Goal: Task Accomplishment & Management: Complete application form

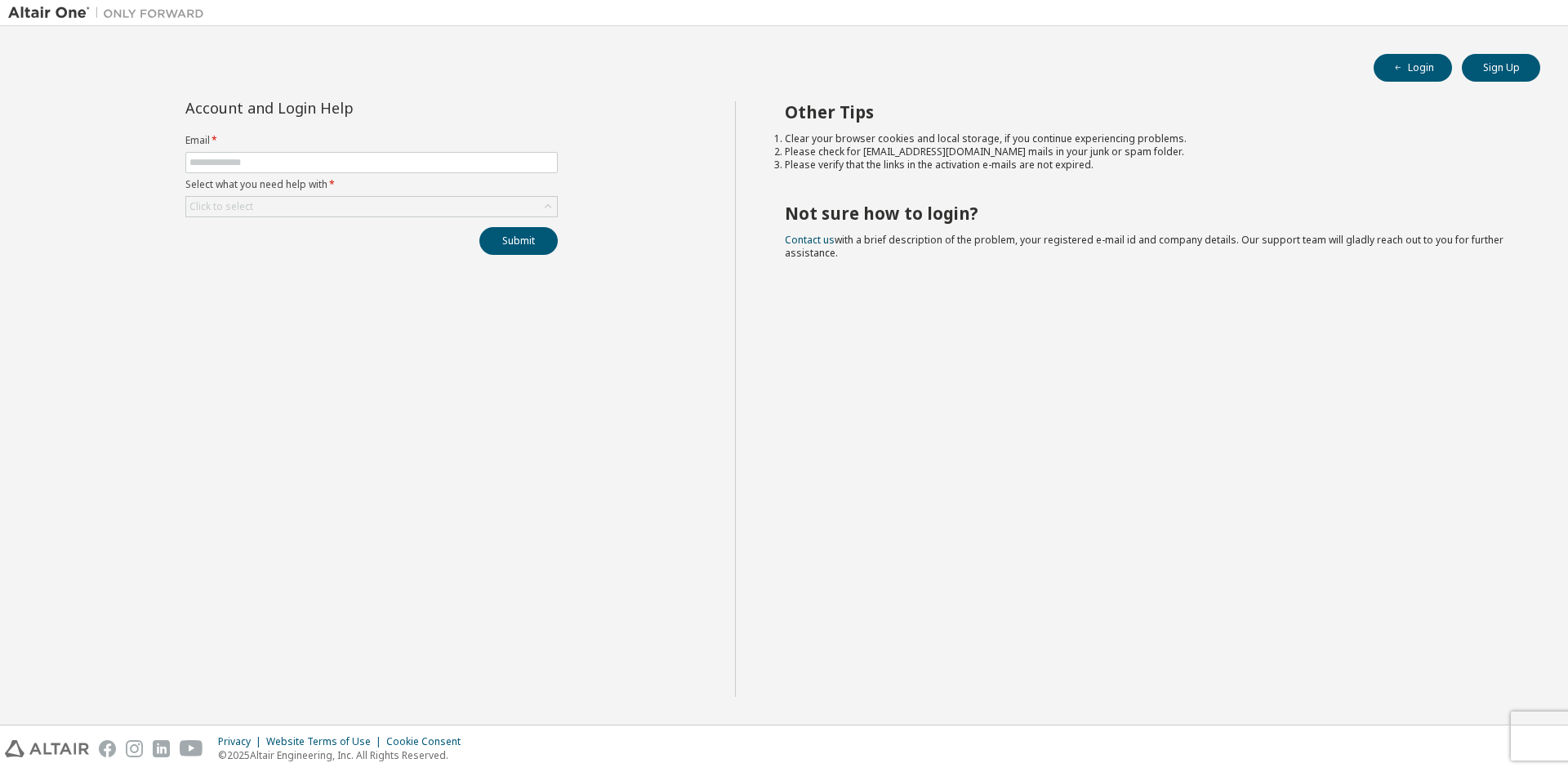
click at [1202, 377] on div "Other Tips Clear your browser cookies and local storage, if you continue experi…" at bounding box center [1147, 399] width 825 height 596
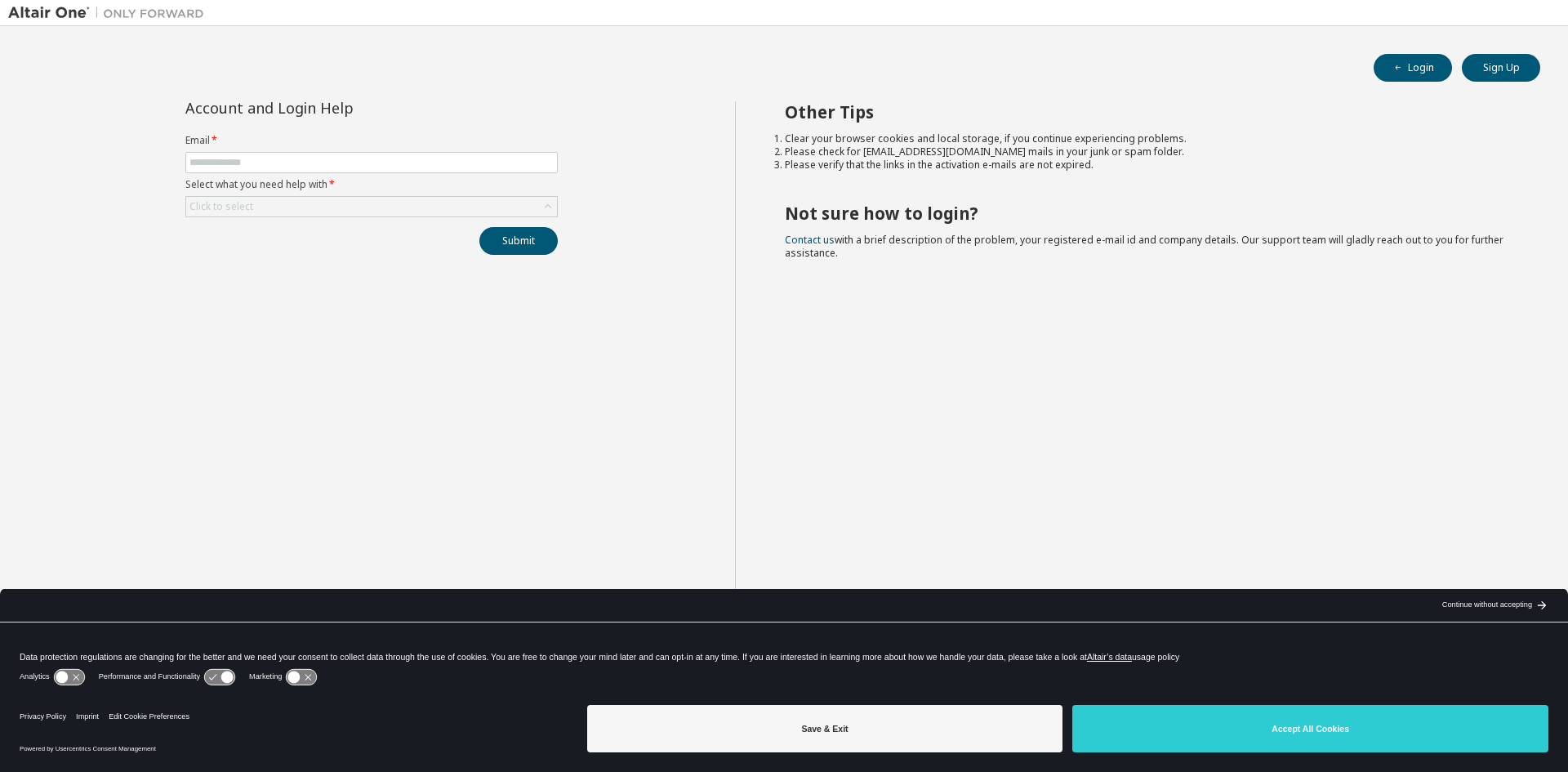
click at [55, 11] on img at bounding box center [110, 13] width 204 height 17
click at [1477, 67] on button "Sign Up" at bounding box center [1501, 67] width 78 height 28
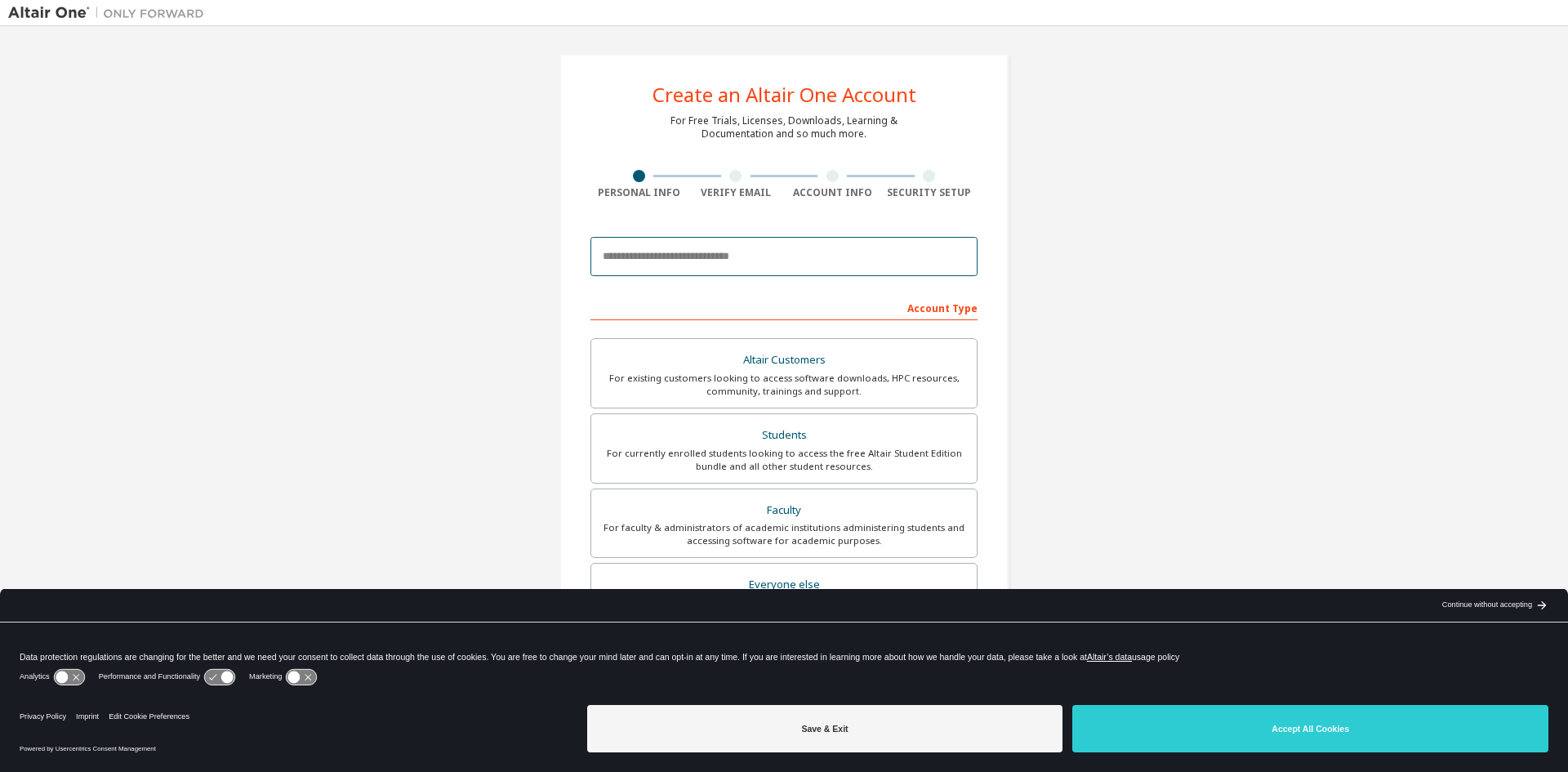
click at [742, 273] on input "email" at bounding box center [784, 257] width 387 height 39
type input "*"
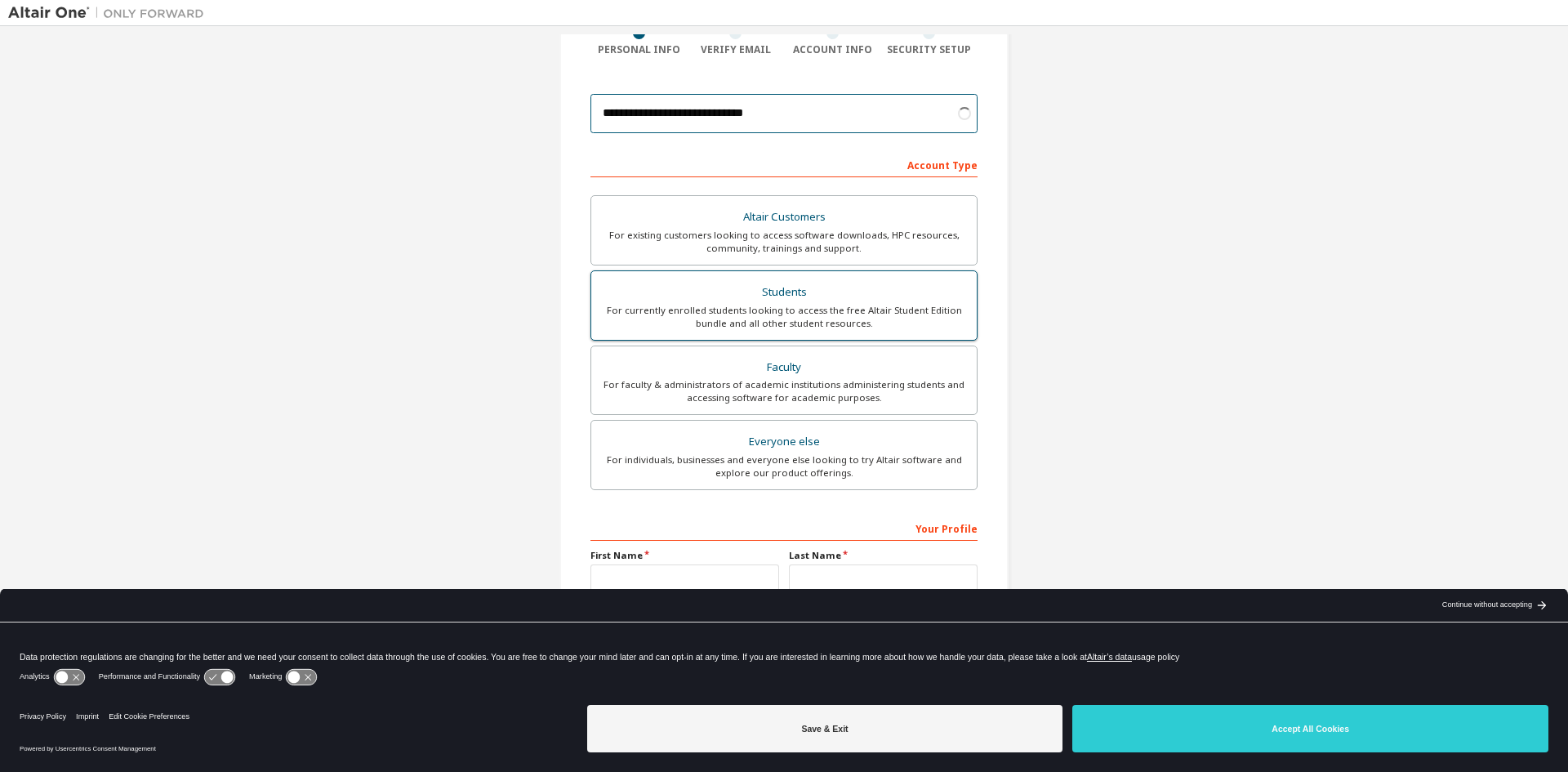
type input "**********"
click at [749, 310] on div "For currently enrolled students looking to access the free Altair Student Editi…" at bounding box center [784, 317] width 365 height 26
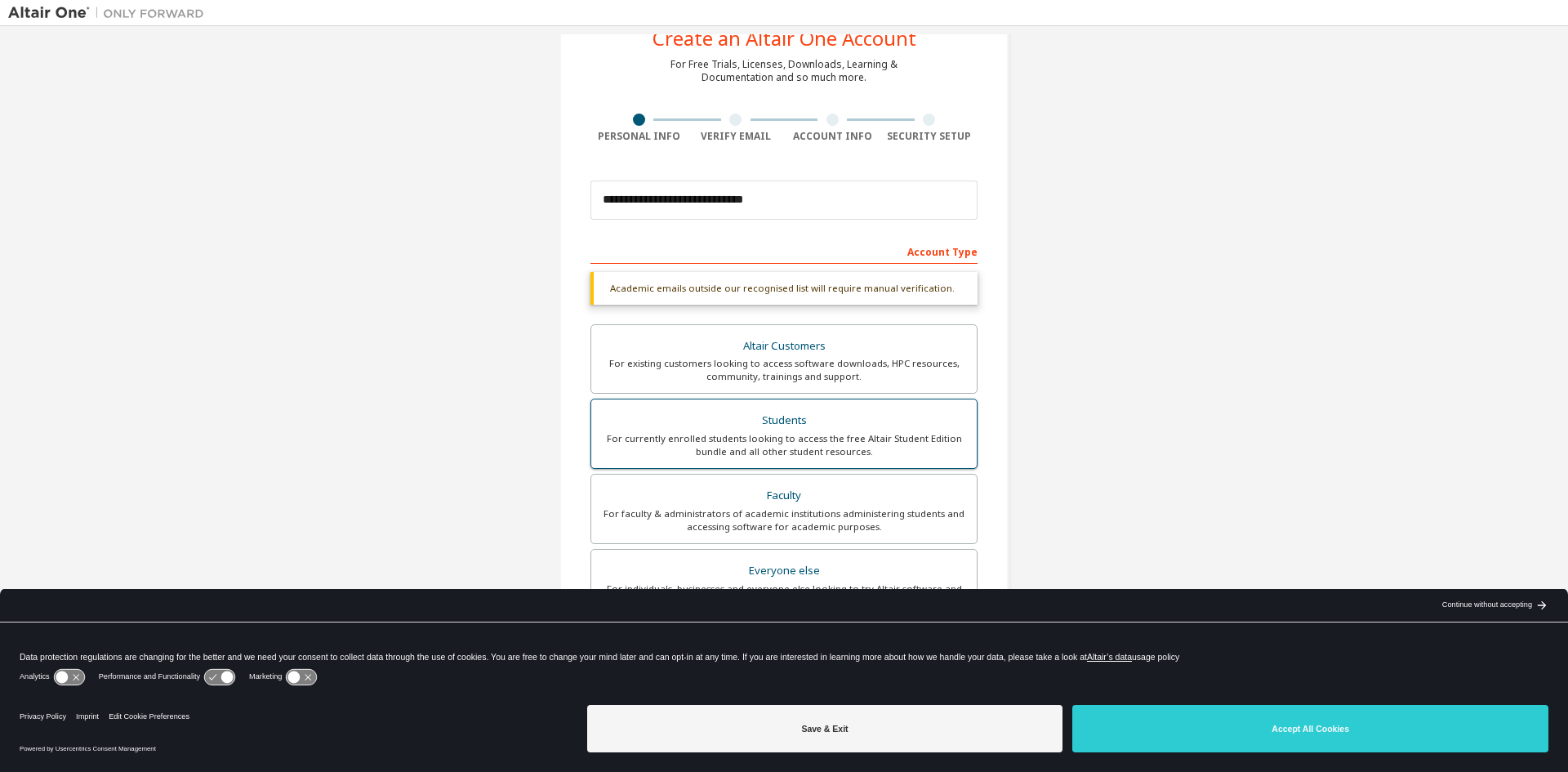
scroll to position [225, 0]
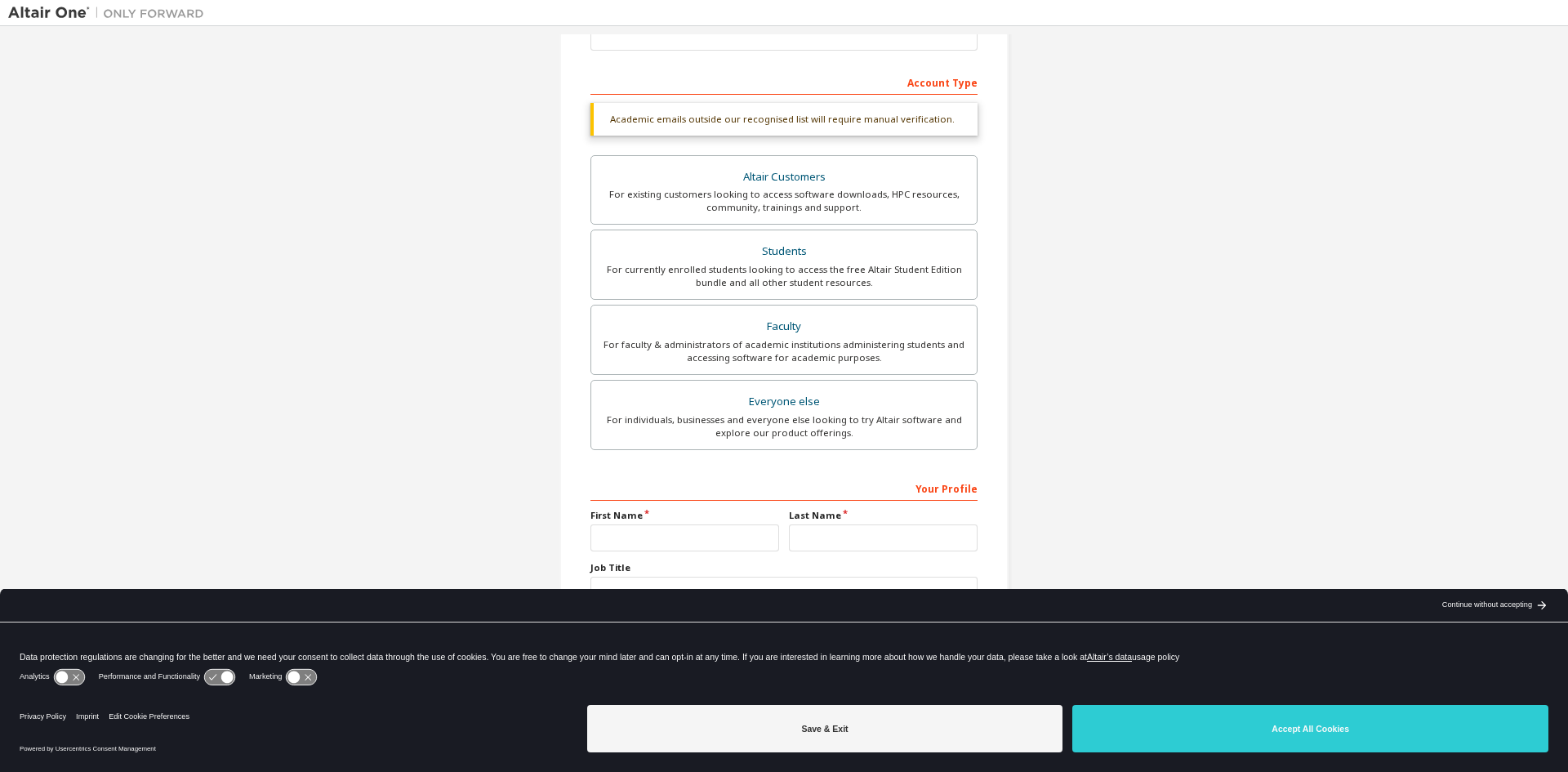
click at [1504, 598] on div "Continue without accepting" at bounding box center [1486, 605] width 90 height 13
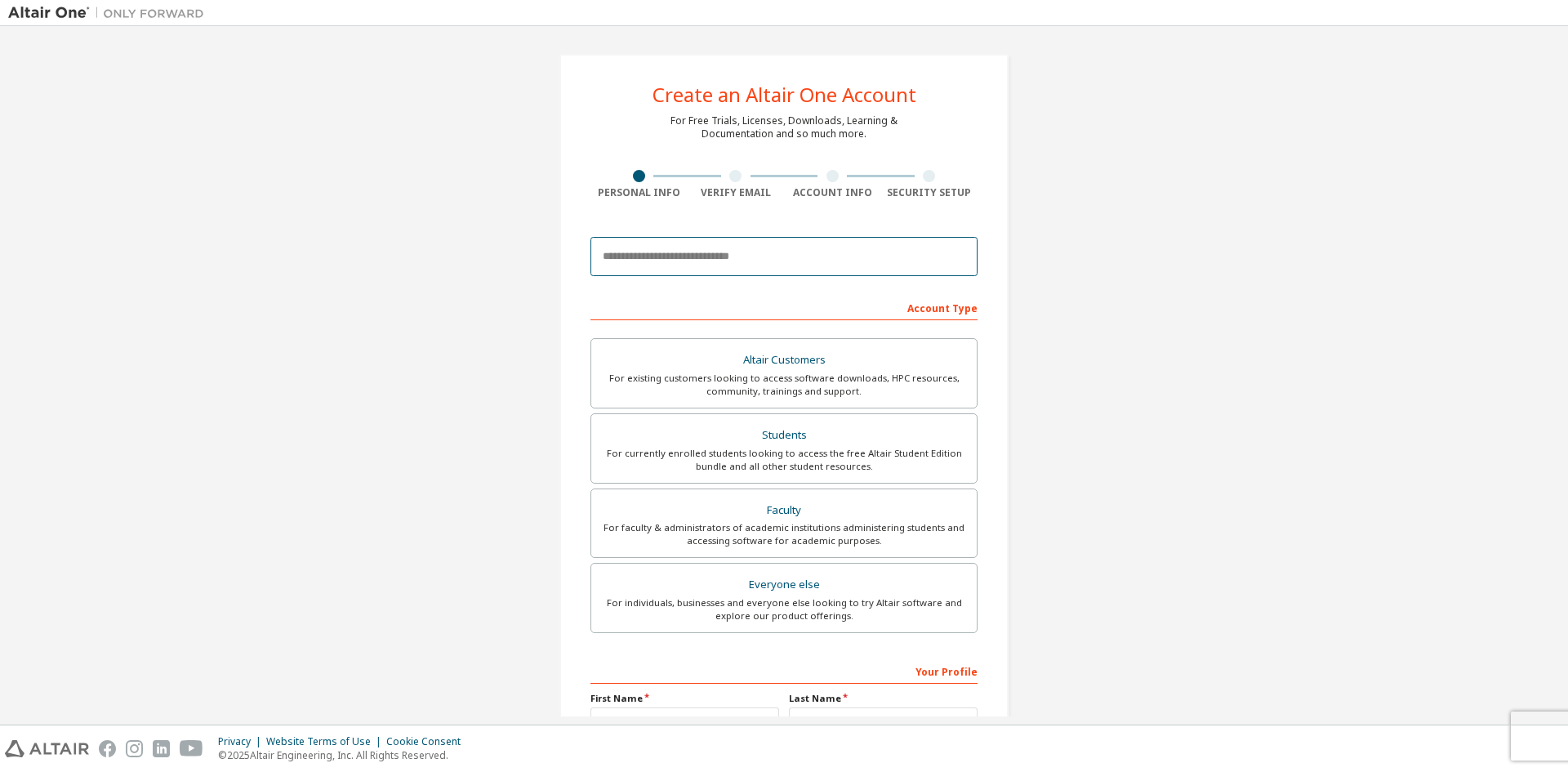
click at [639, 262] on input "email" at bounding box center [784, 257] width 387 height 39
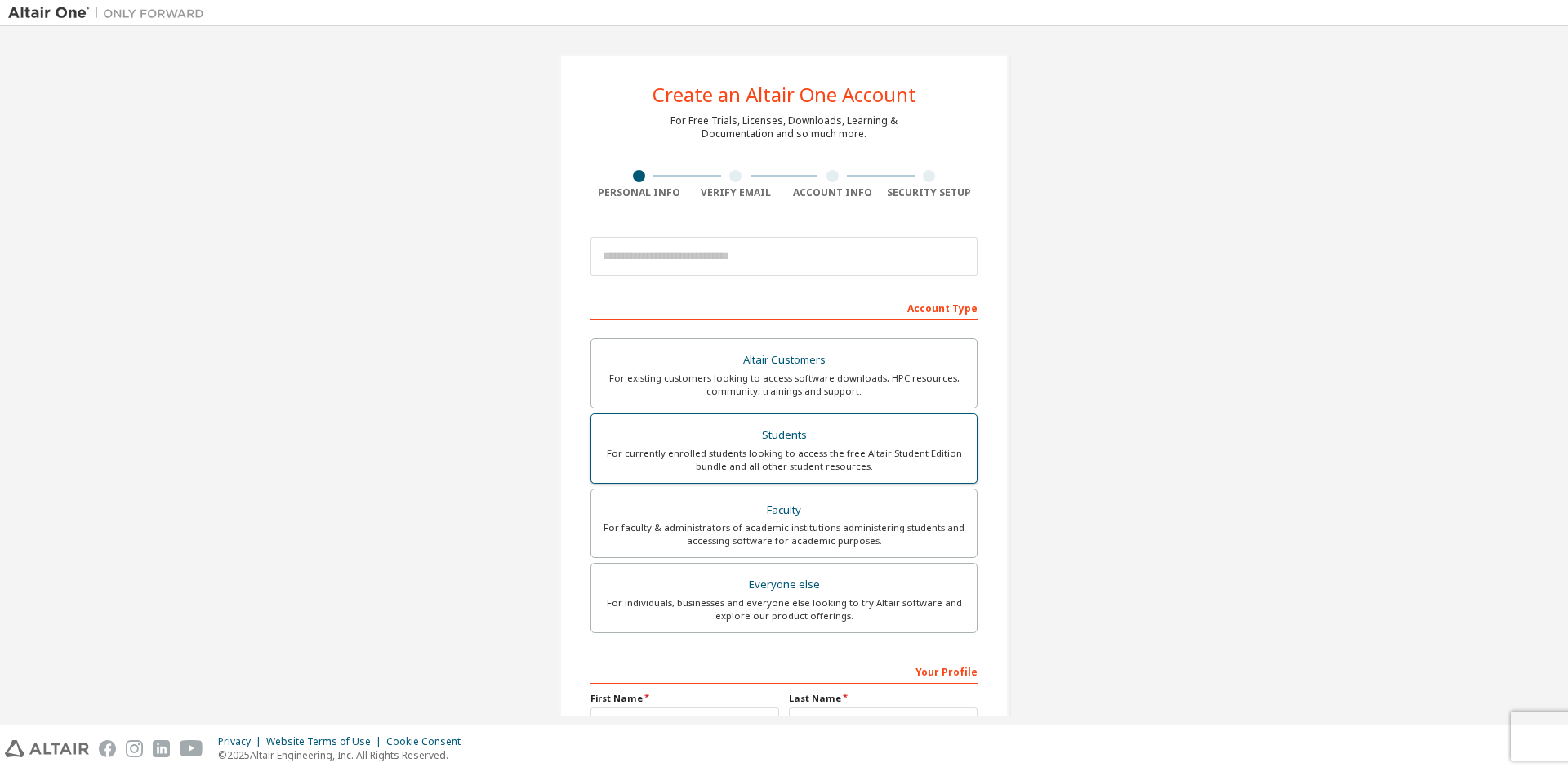
click at [711, 467] on div "For currently enrolled students looking to access the free Altair Student Editi…" at bounding box center [784, 460] width 365 height 26
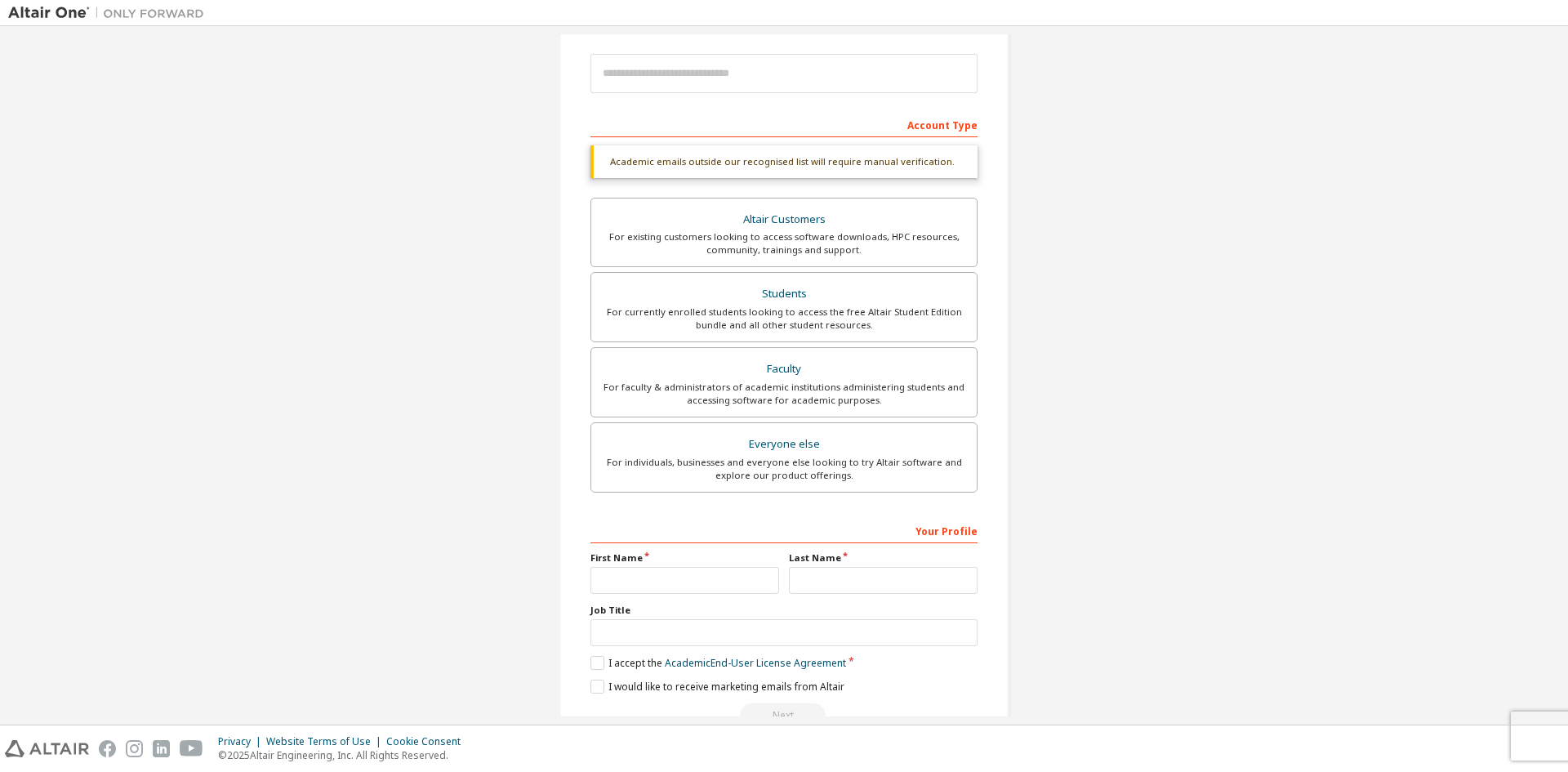
scroll to position [225, 0]
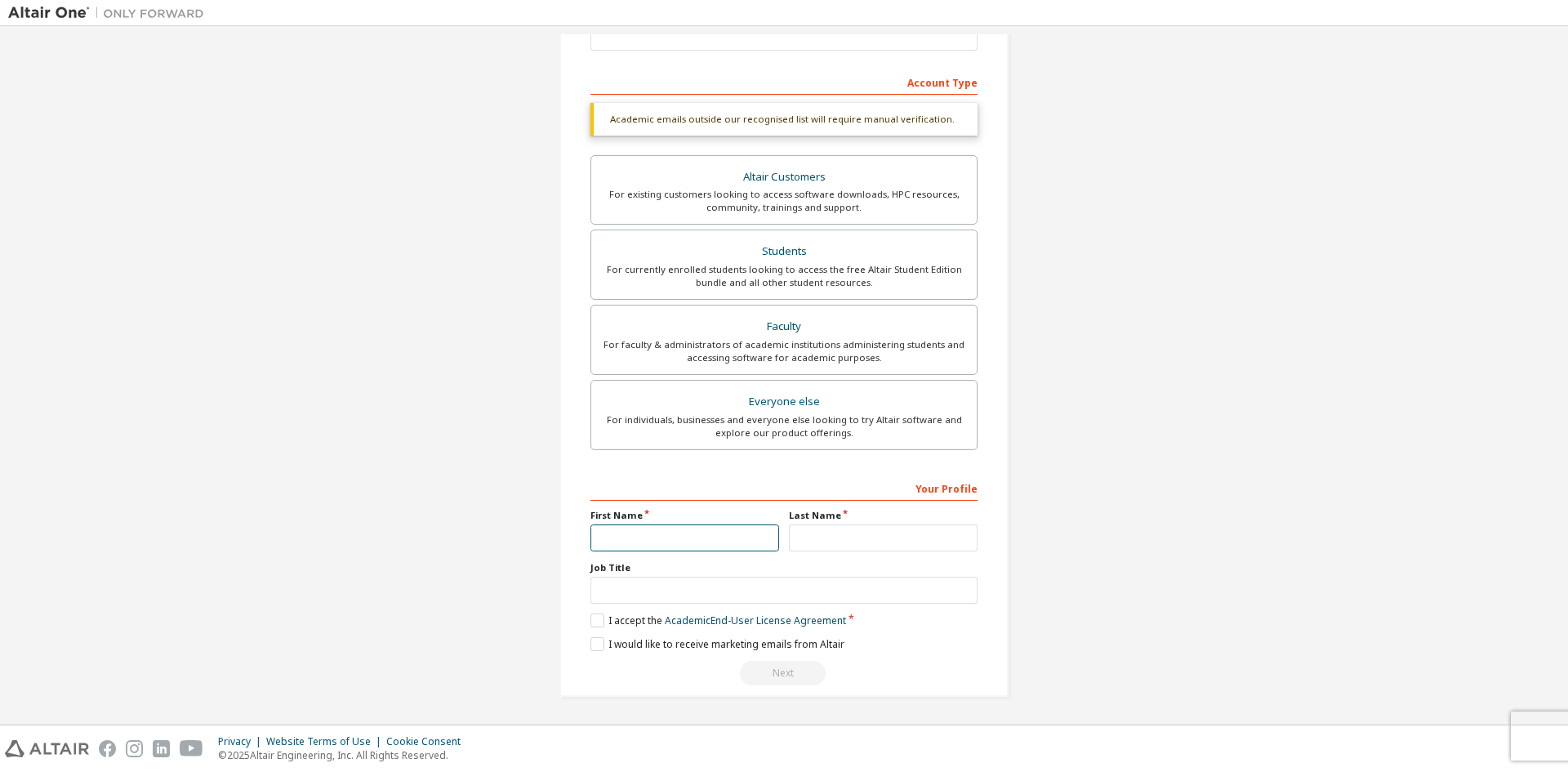
click at [664, 545] on input "text" at bounding box center [685, 537] width 188 height 27
type input "*******"
click at [857, 534] on input "text" at bounding box center [883, 537] width 188 height 27
type input "**********"
click at [597, 619] on label "I accept the Academic End-User License Agreement" at bounding box center [718, 620] width 256 height 14
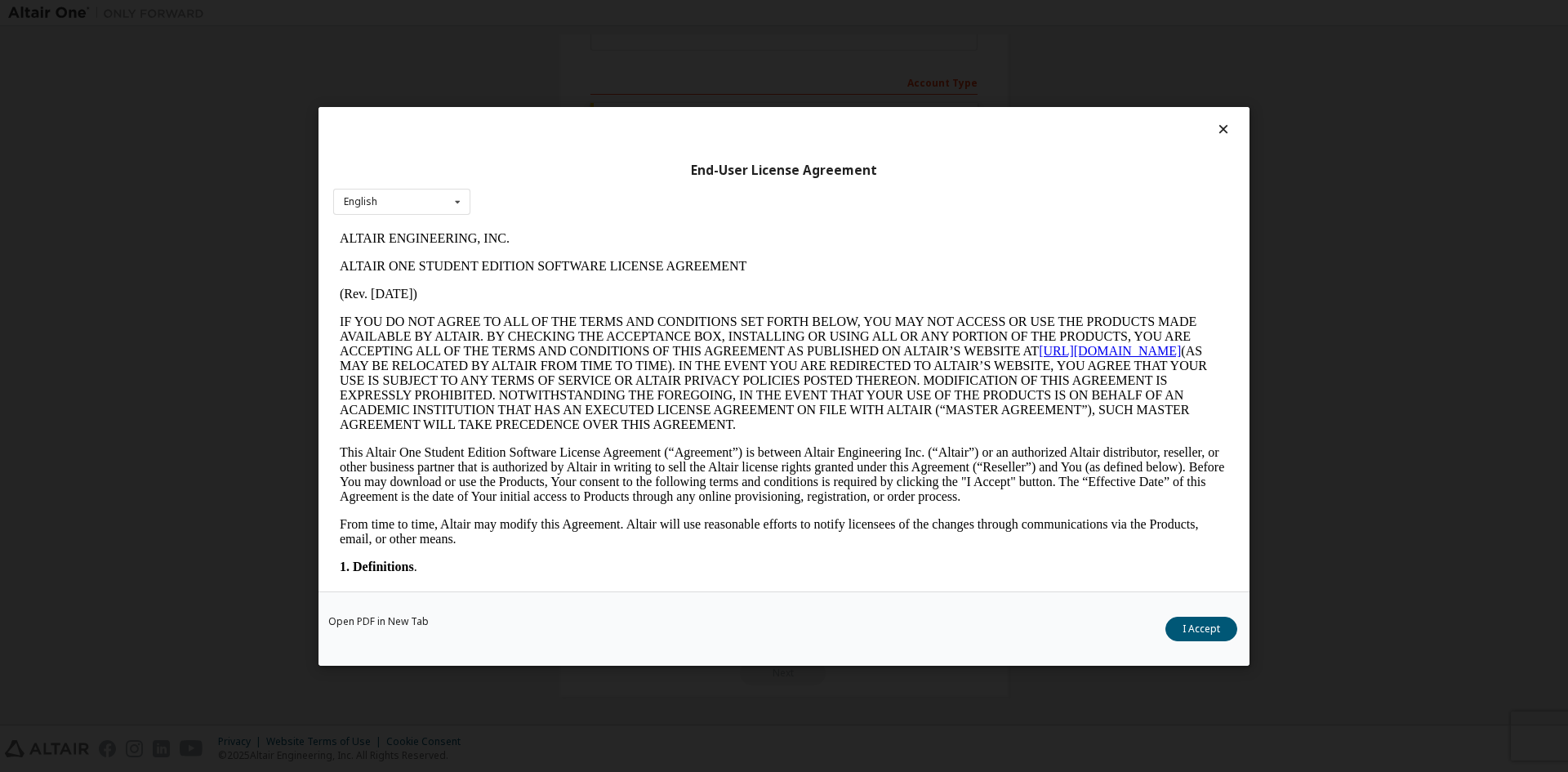
scroll to position [0, 0]
click at [1330, 400] on div "End-User License Agreement English English Open PDF in [GEOGRAPHIC_DATA] I Acce…" at bounding box center [784, 386] width 1568 height 772
click at [1186, 629] on button "I Accept" at bounding box center [1201, 628] width 72 height 25
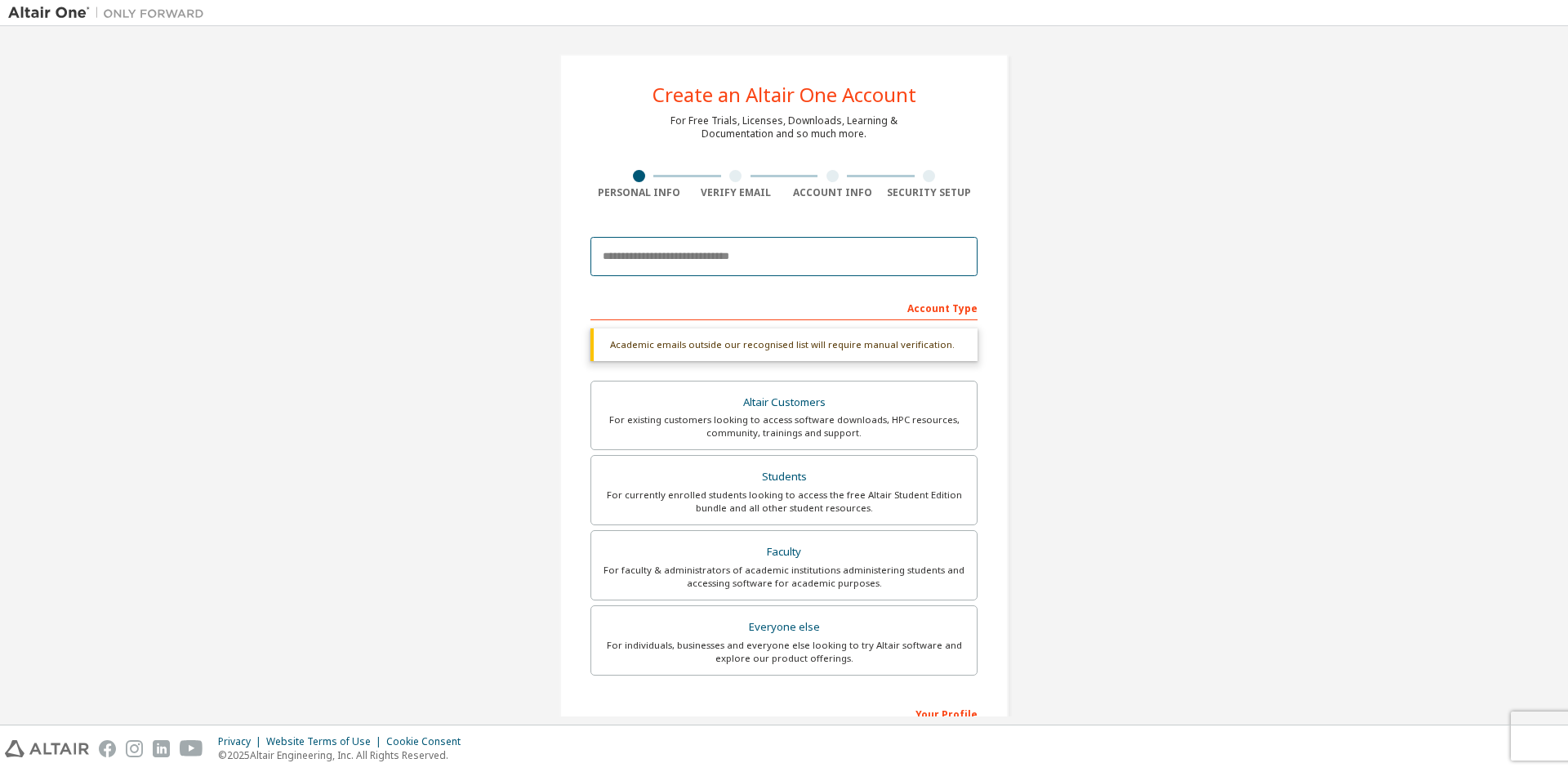
click at [675, 258] on input "email" at bounding box center [784, 257] width 387 height 39
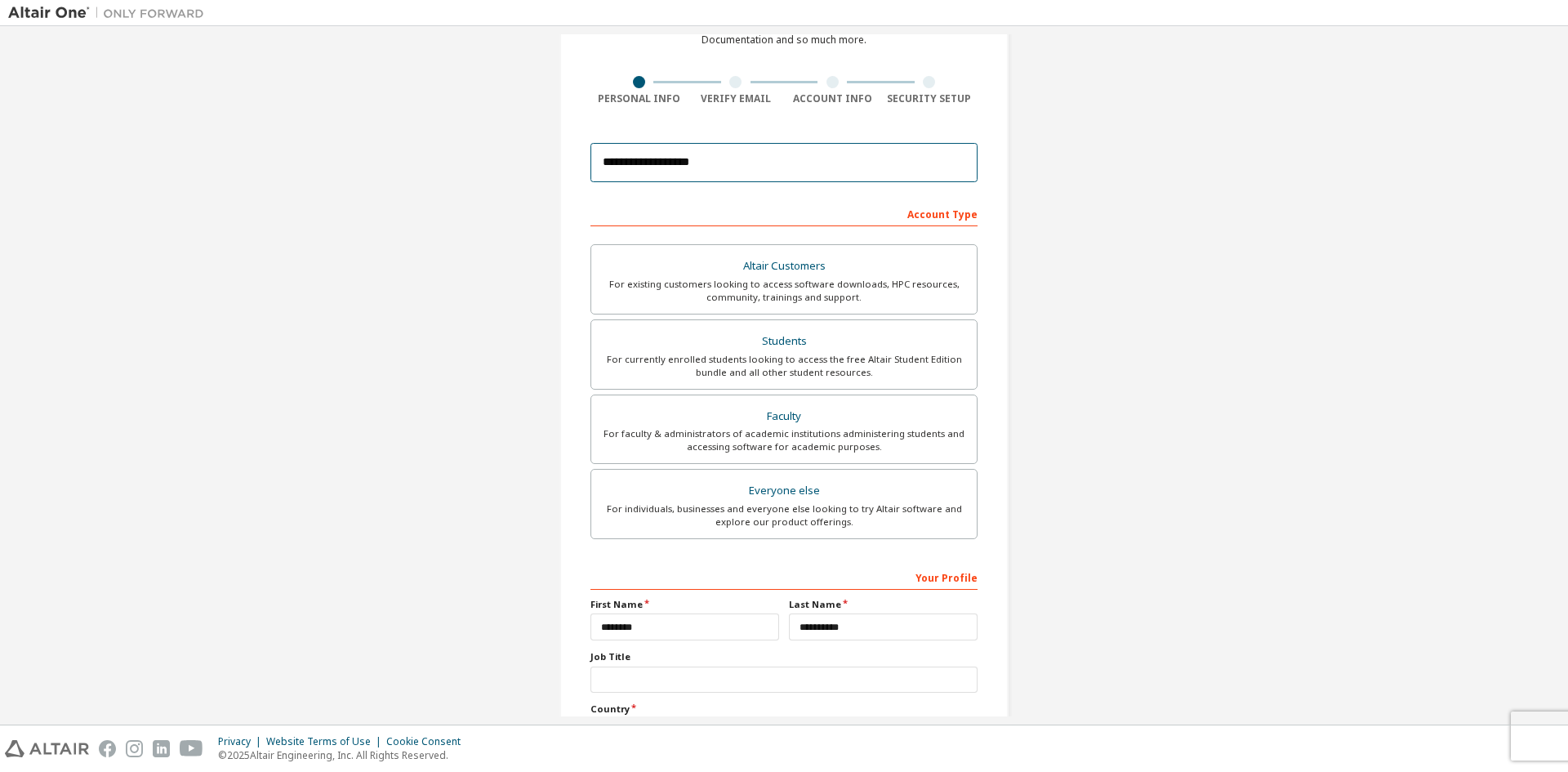
scroll to position [236, 0]
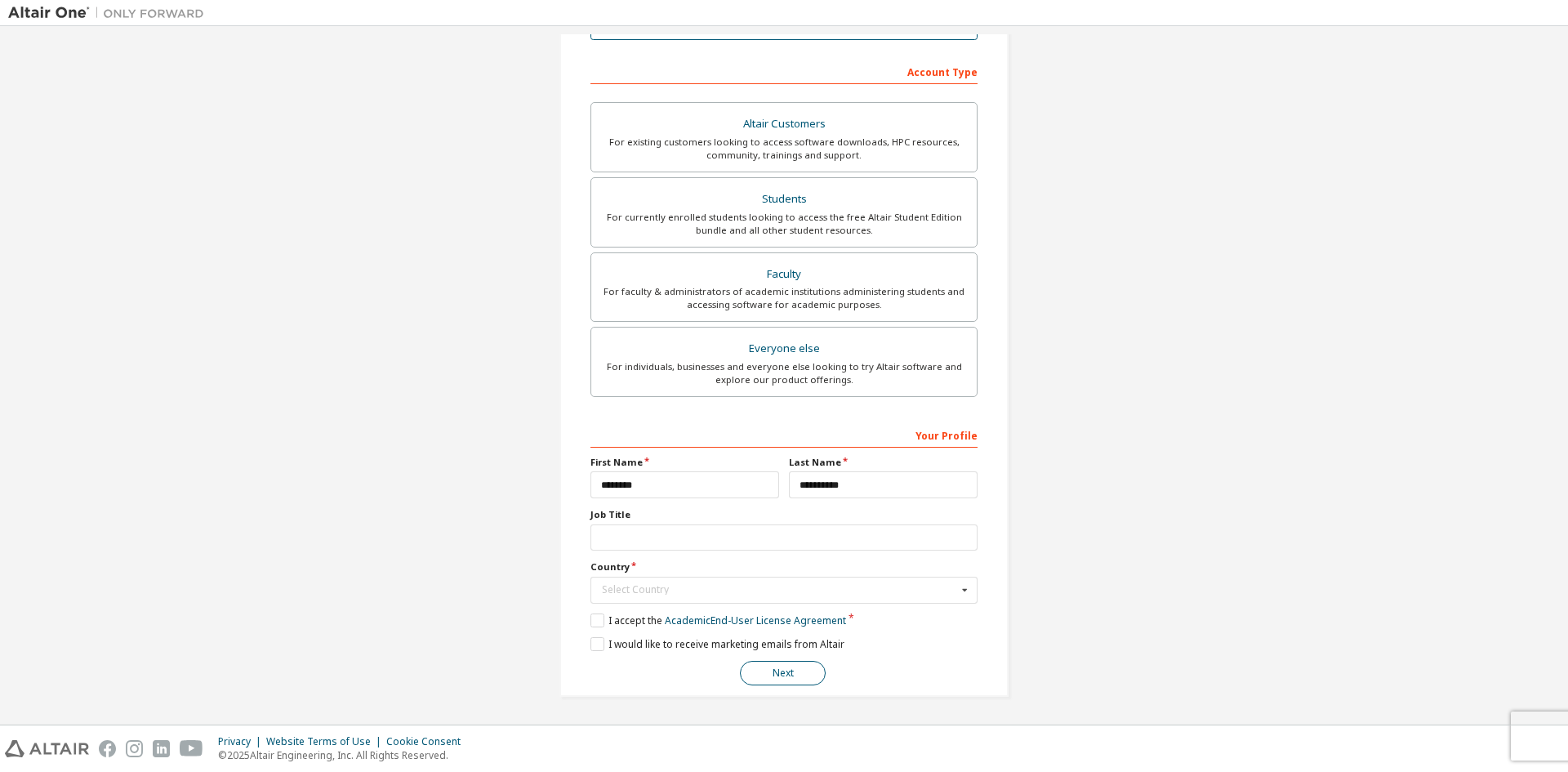
type input "**********"
click at [798, 674] on button "Next" at bounding box center [783, 673] width 86 height 25
click at [719, 596] on input "text" at bounding box center [784, 589] width 386 height 25
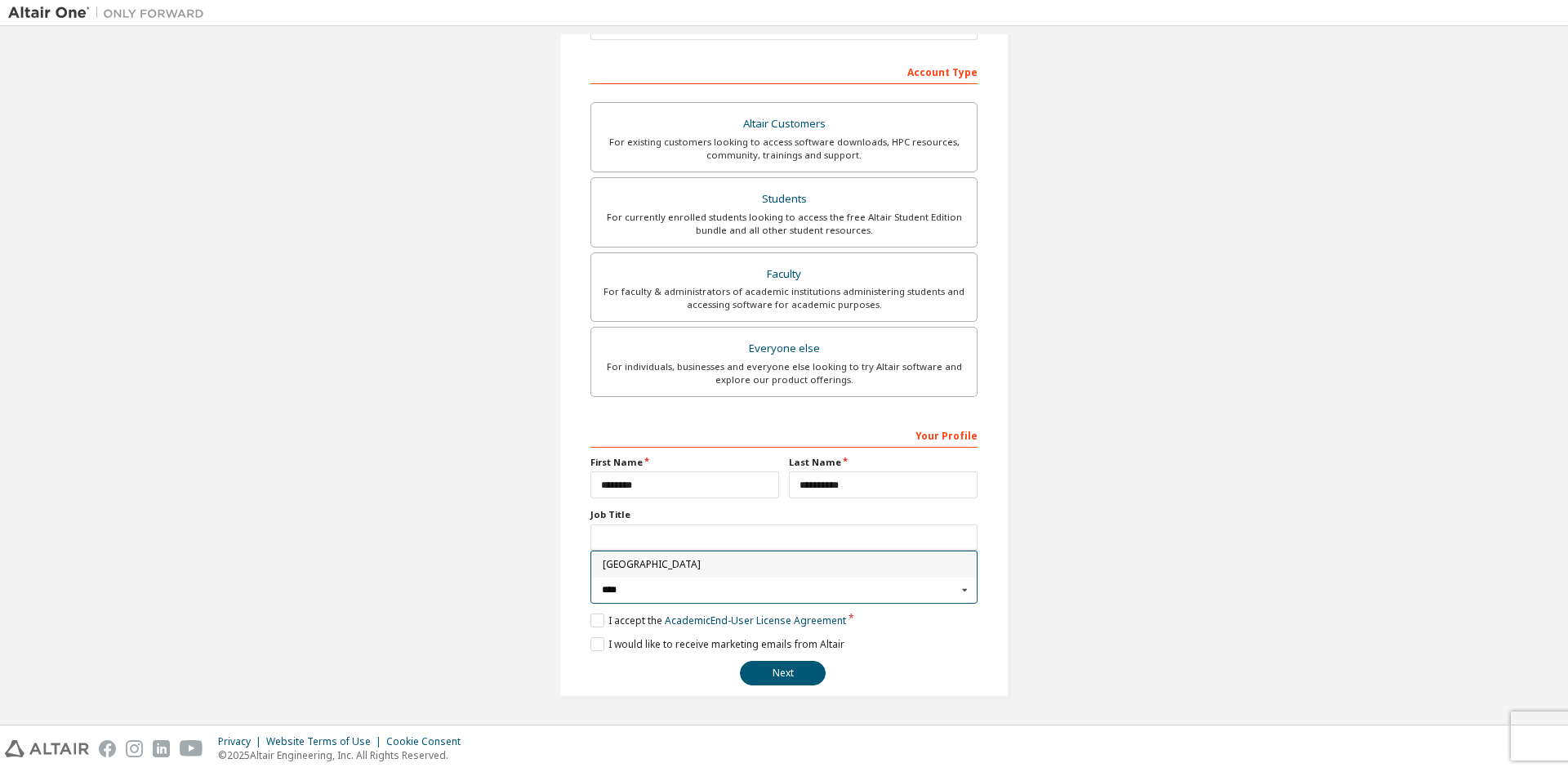
type input "****"
click at [680, 566] on span "[GEOGRAPHIC_DATA]" at bounding box center [784, 564] width 364 height 10
type input "***"
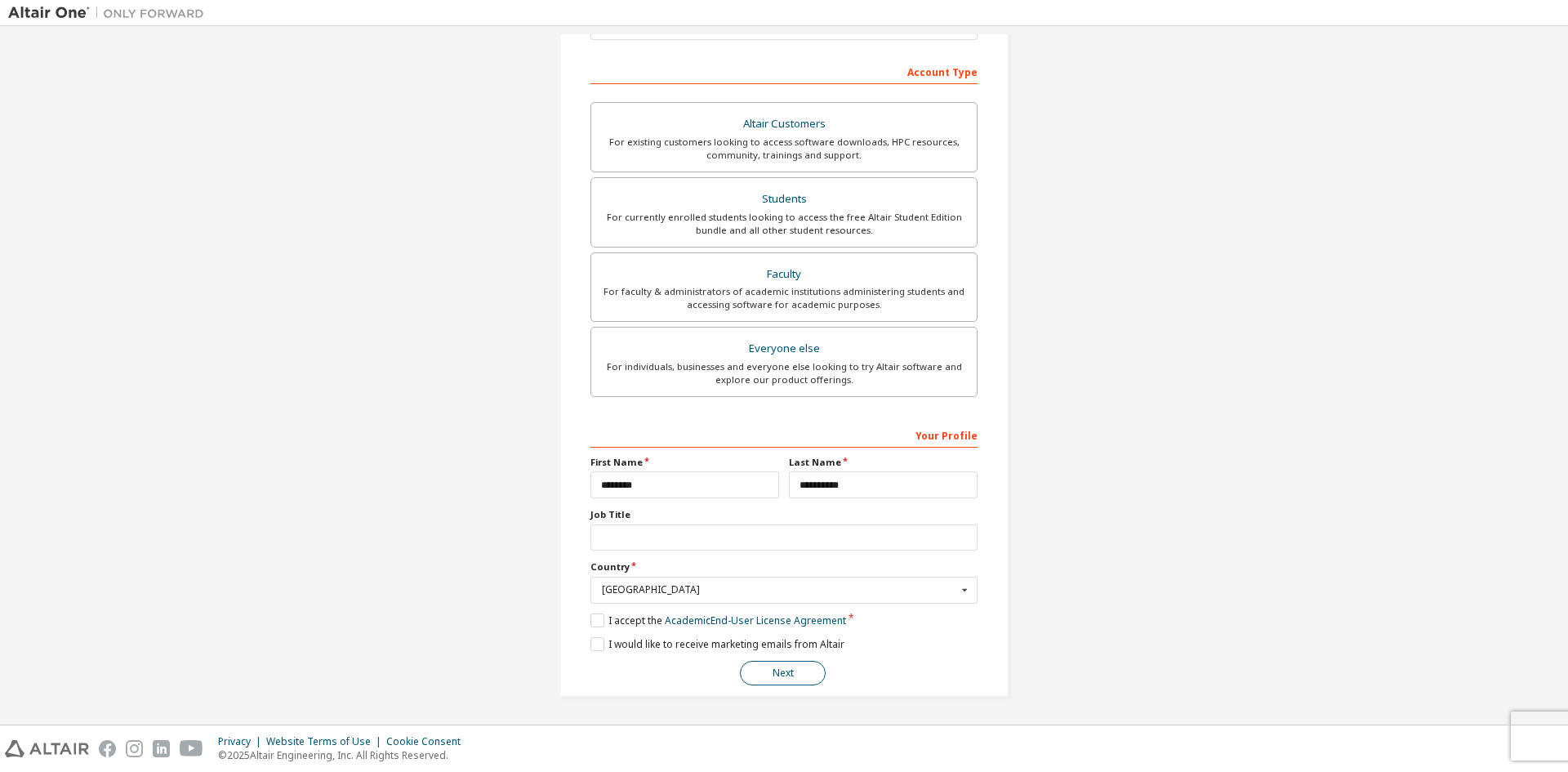
click at [776, 676] on button "Next" at bounding box center [783, 673] width 86 height 25
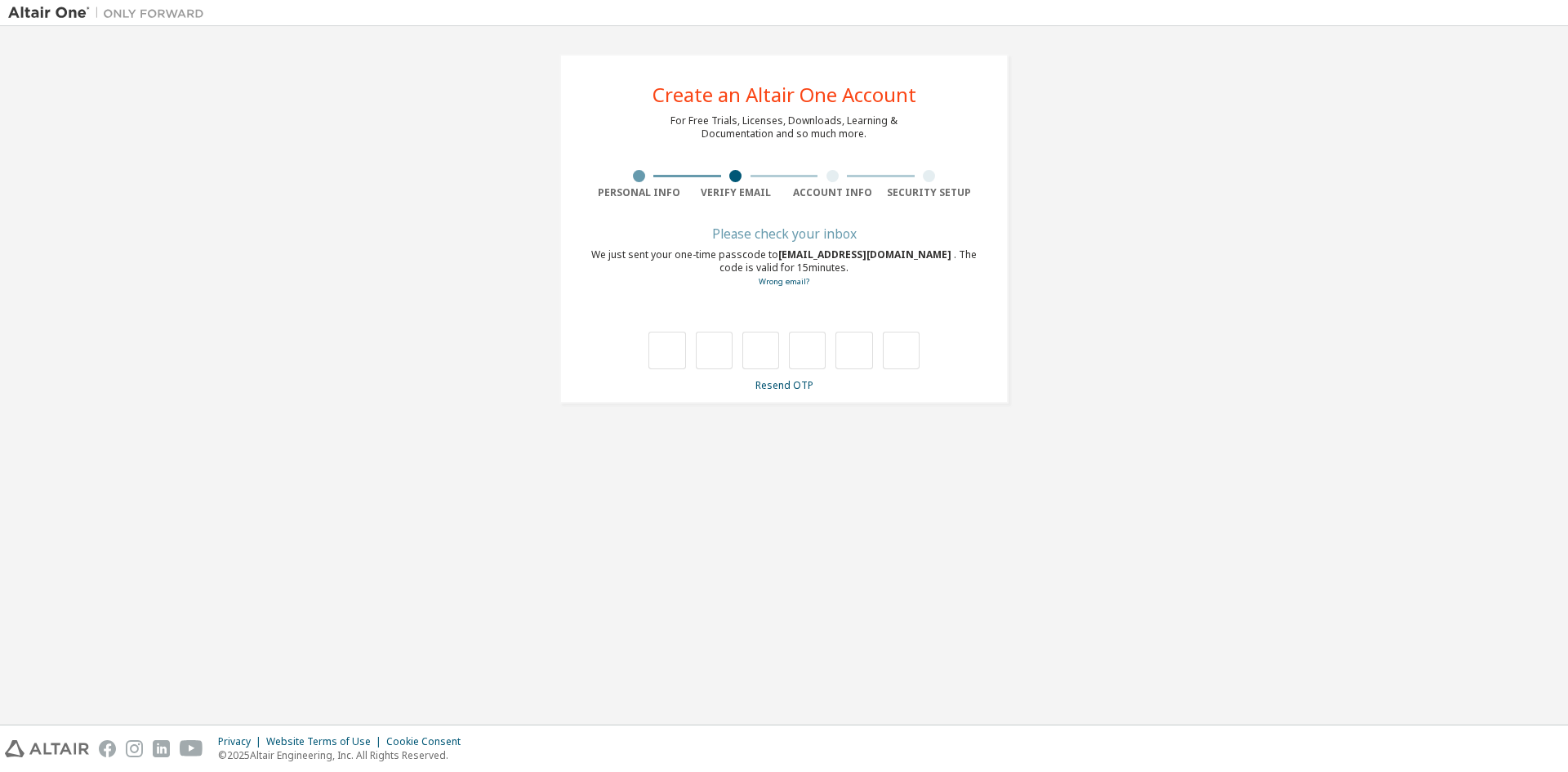
scroll to position [0, 0]
type input "*"
click at [725, 357] on input "*" at bounding box center [714, 350] width 37 height 38
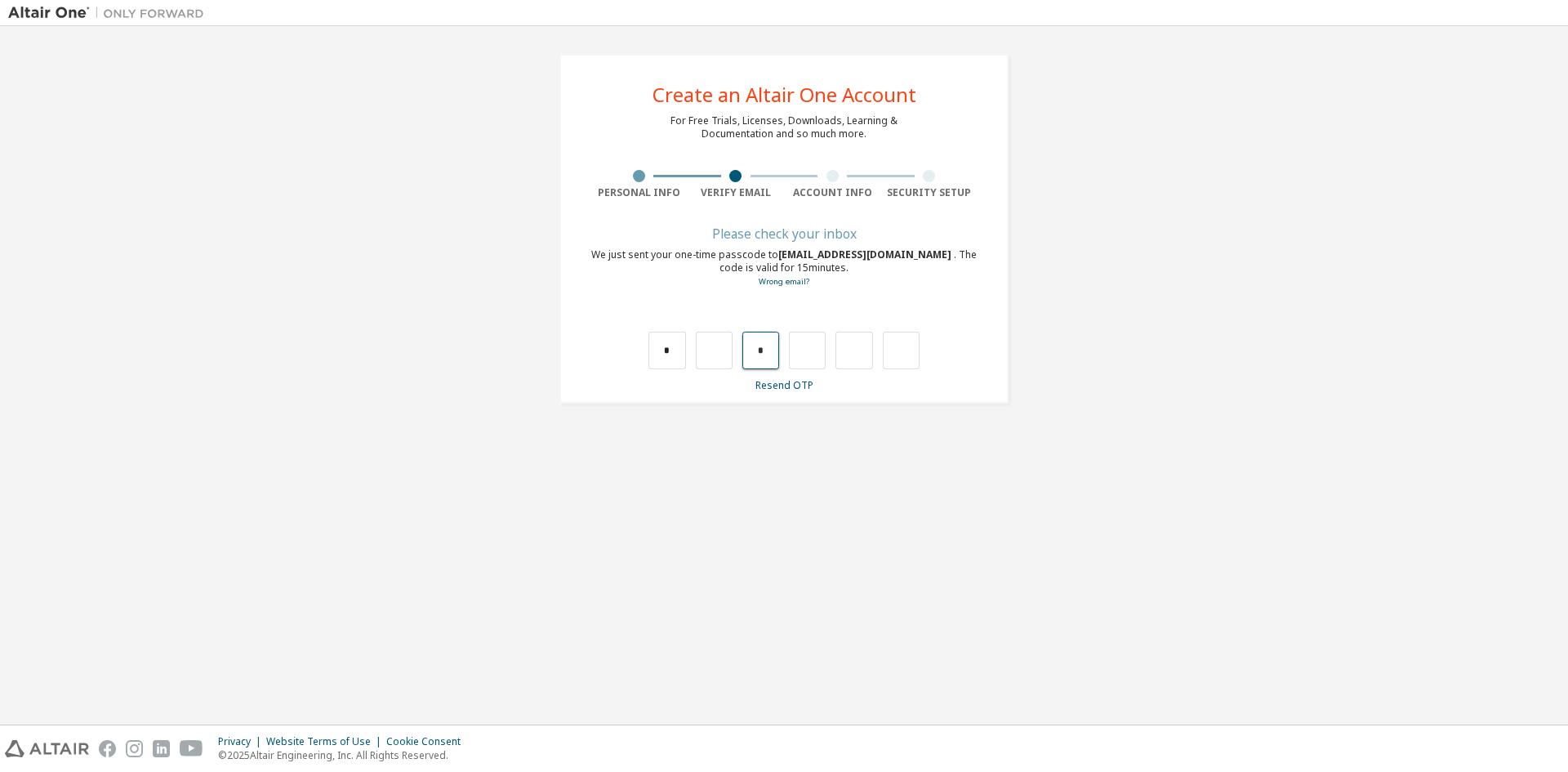
click at [755, 351] on input "*" at bounding box center [760, 350] width 37 height 38
click at [763, 351] on input "*" at bounding box center [760, 350] width 37 height 38
click at [681, 348] on input "*" at bounding box center [666, 350] width 37 height 38
type input "*"
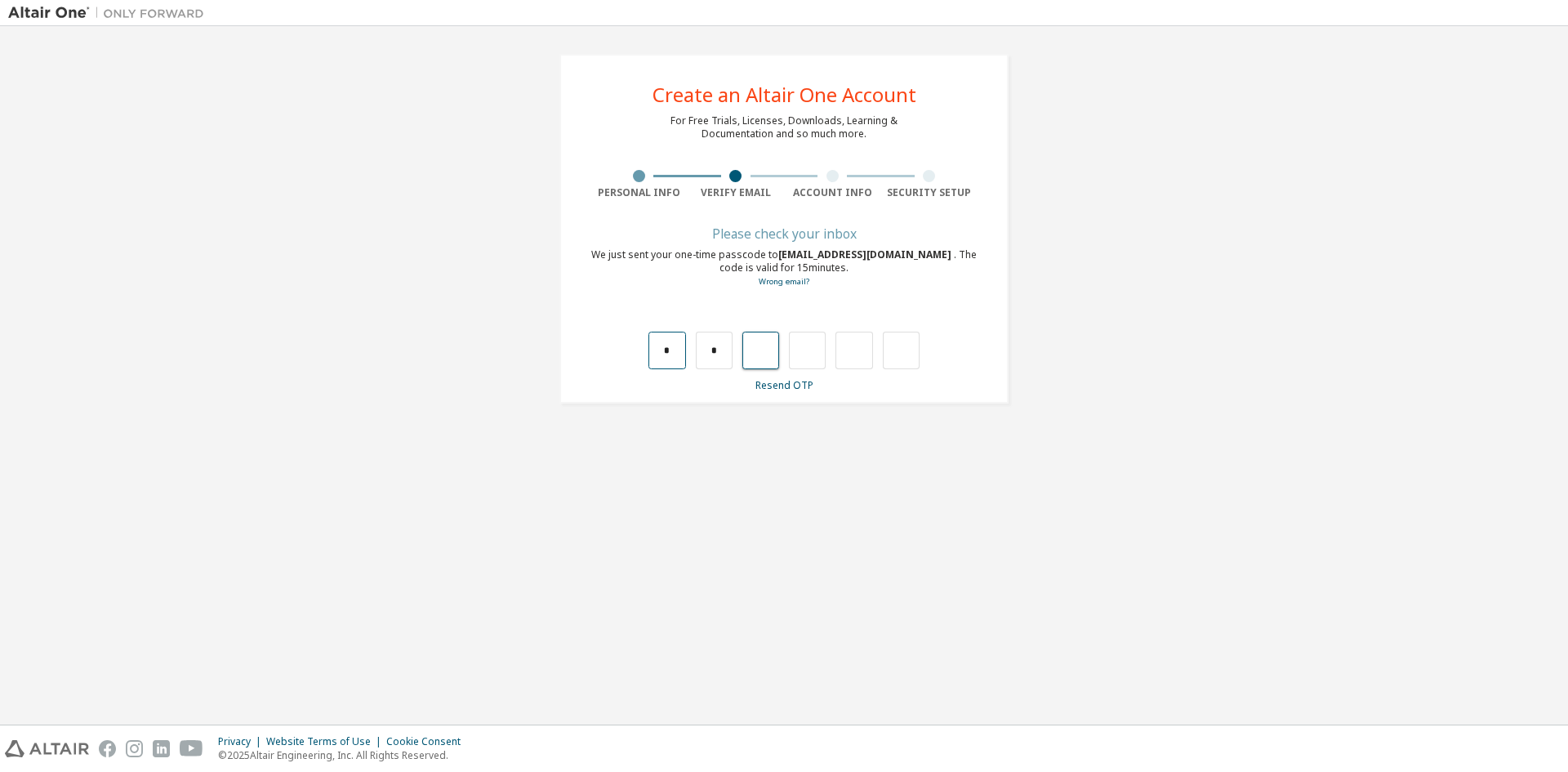
type input "*"
